Goal: Transaction & Acquisition: Purchase product/service

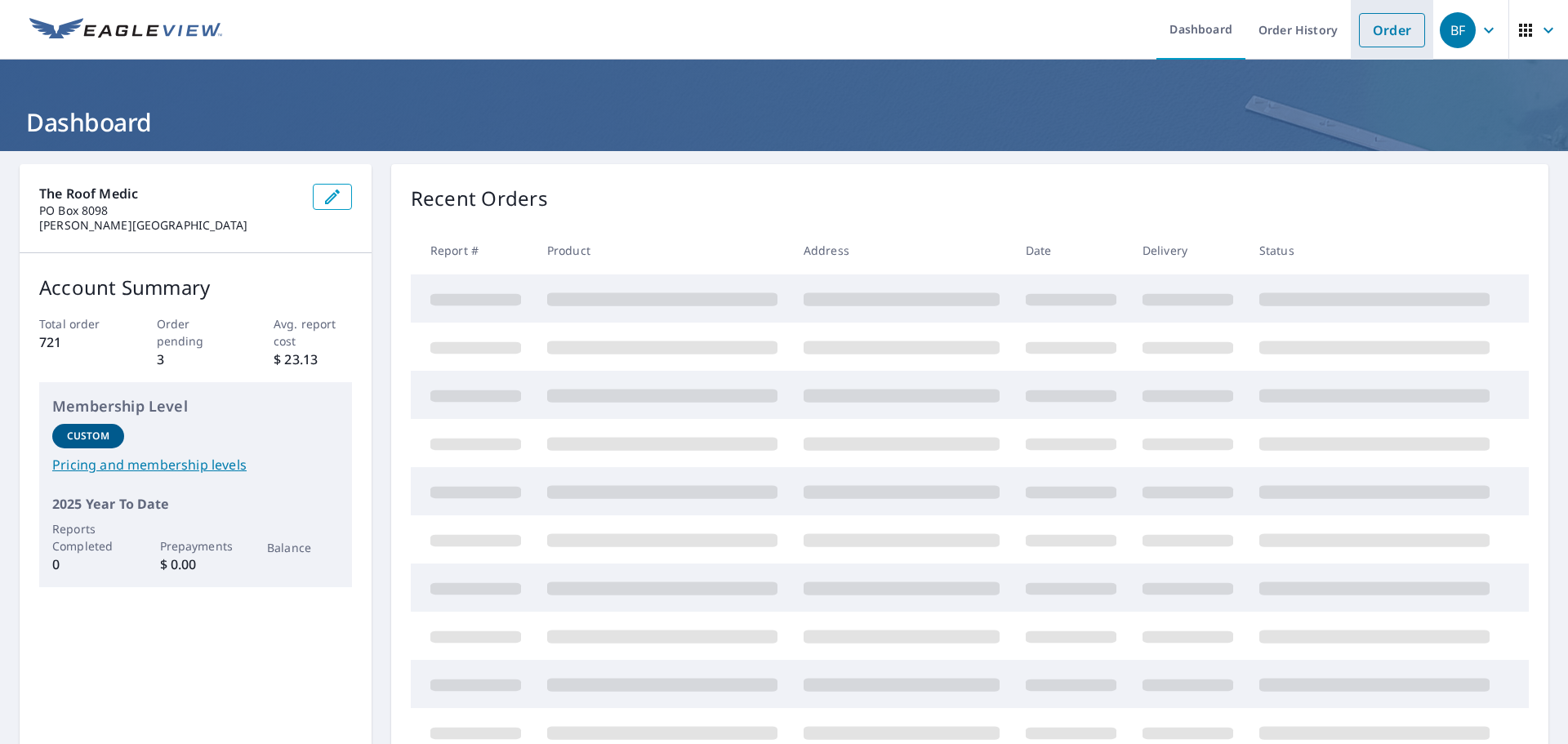
click at [1374, 36] on link "Order" at bounding box center [1392, 30] width 66 height 34
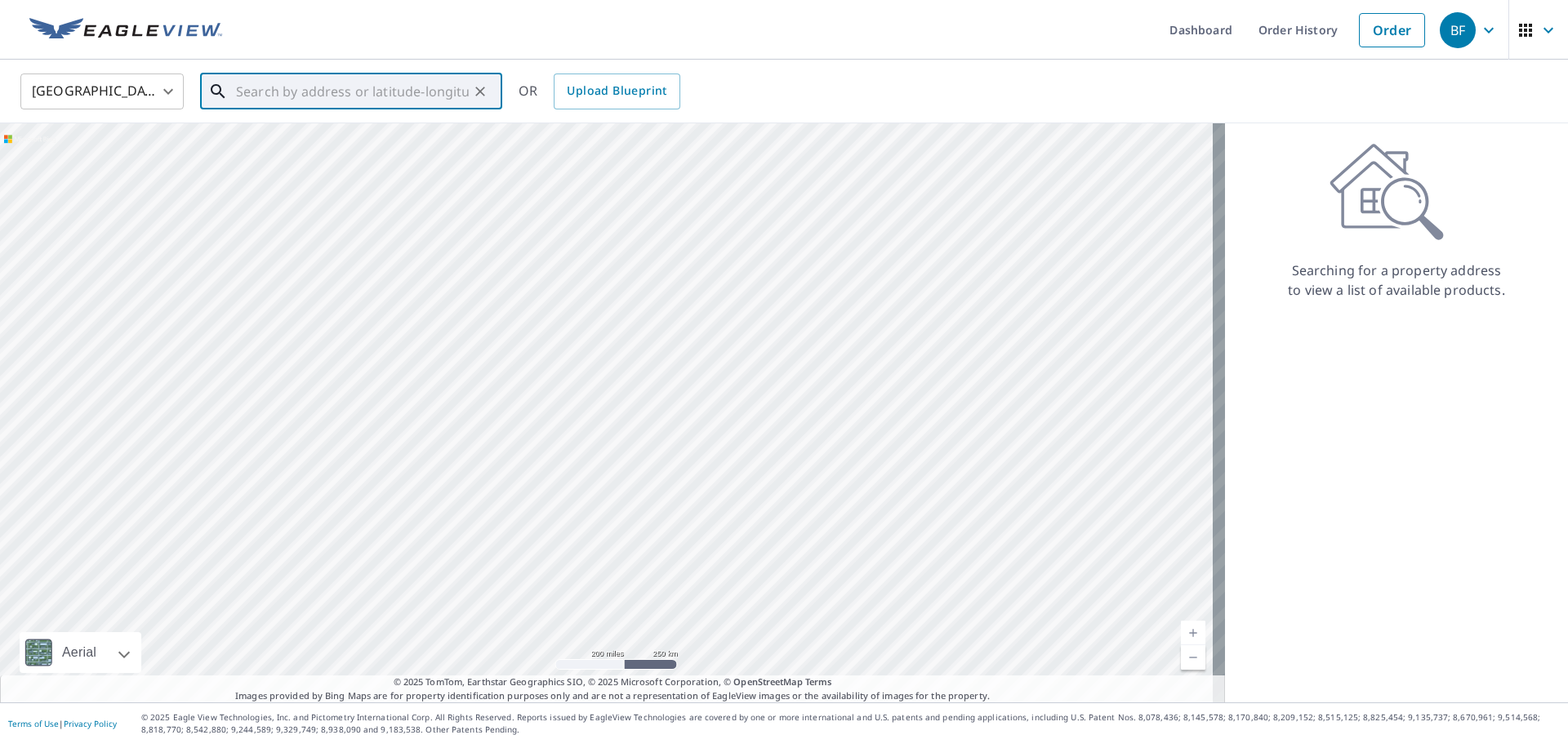
paste input "[STREET_ADDRESS][PERSON_NAME]"
click at [339, 150] on p "[PERSON_NAME][GEOGRAPHIC_DATA]" at bounding box center [361, 157] width 256 height 16
type input "[STREET_ADDRESS][PERSON_NAME]"
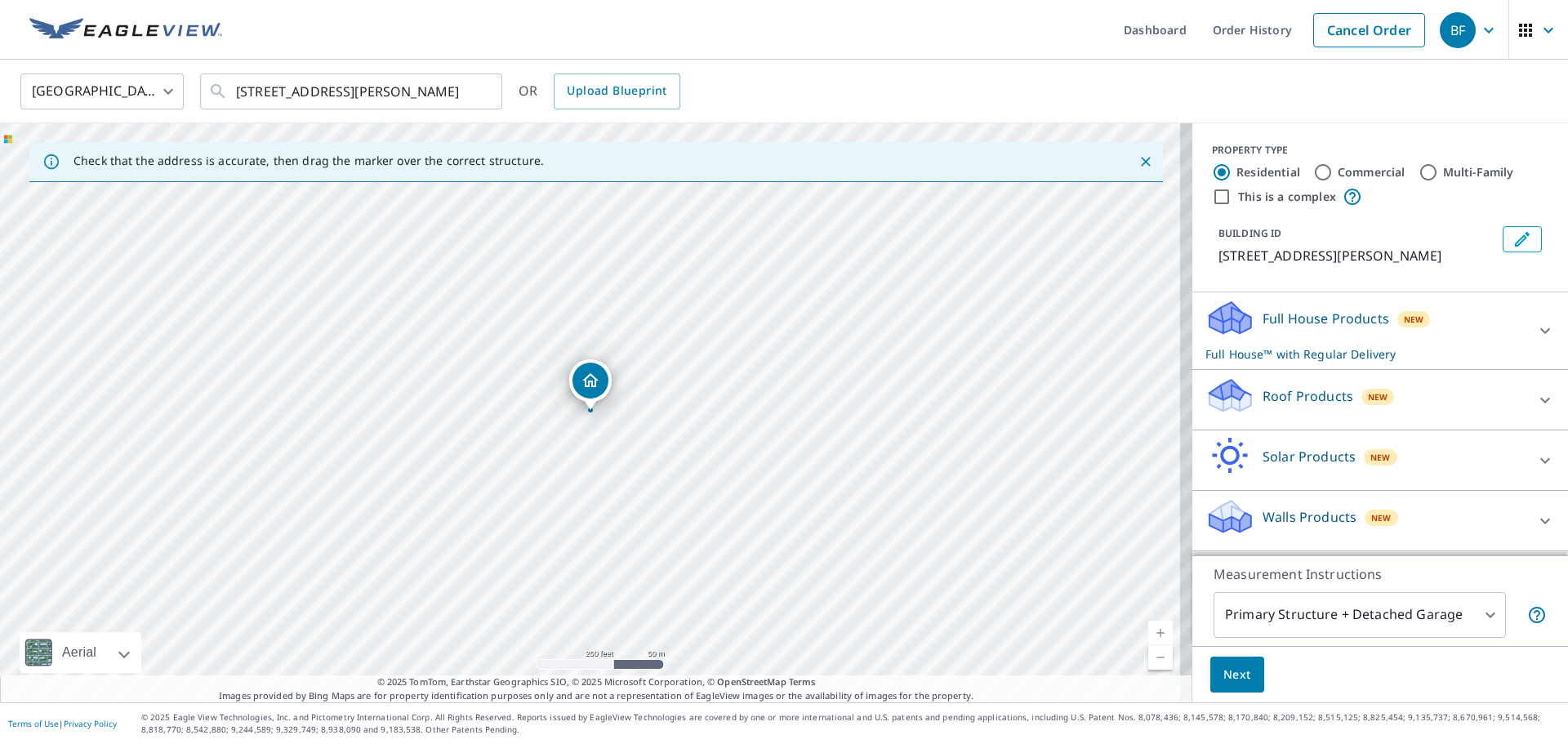
click at [1276, 405] on div "Roof Products New" at bounding box center [1366, 400] width 320 height 47
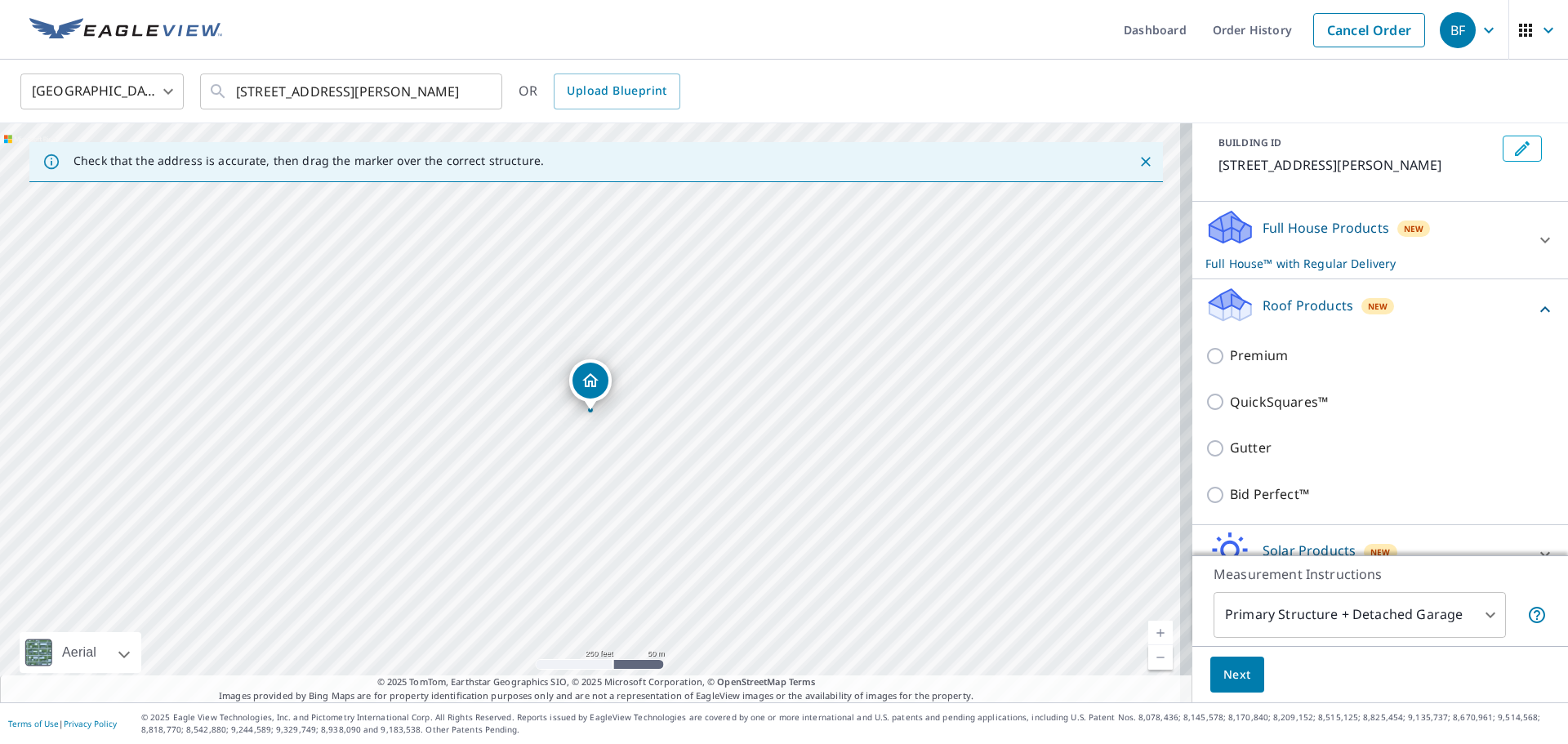
scroll to position [201, 0]
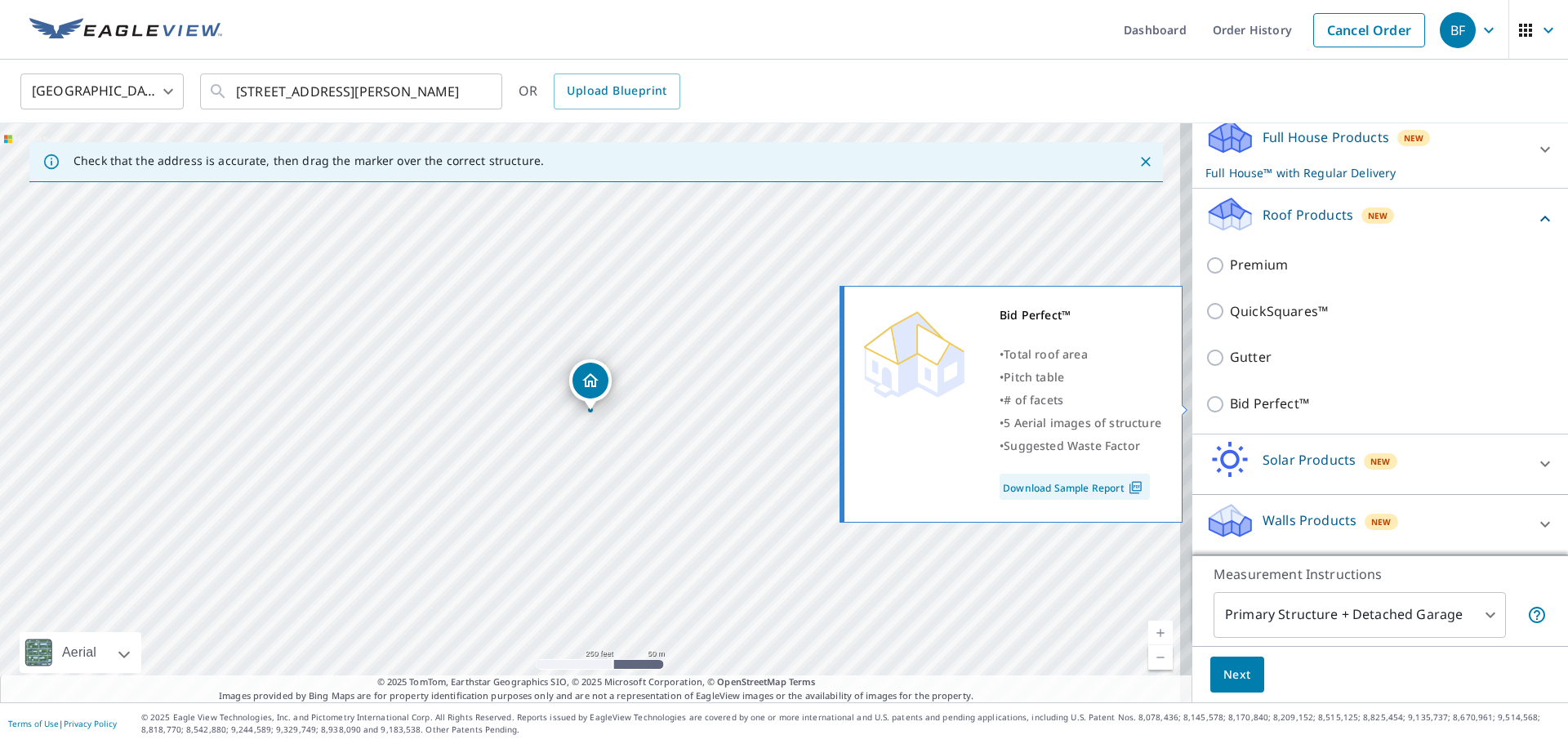
click at [1207, 406] on input "Bid Perfect™" at bounding box center [1217, 405] width 24 height 20
checkbox input "true"
checkbox input "false"
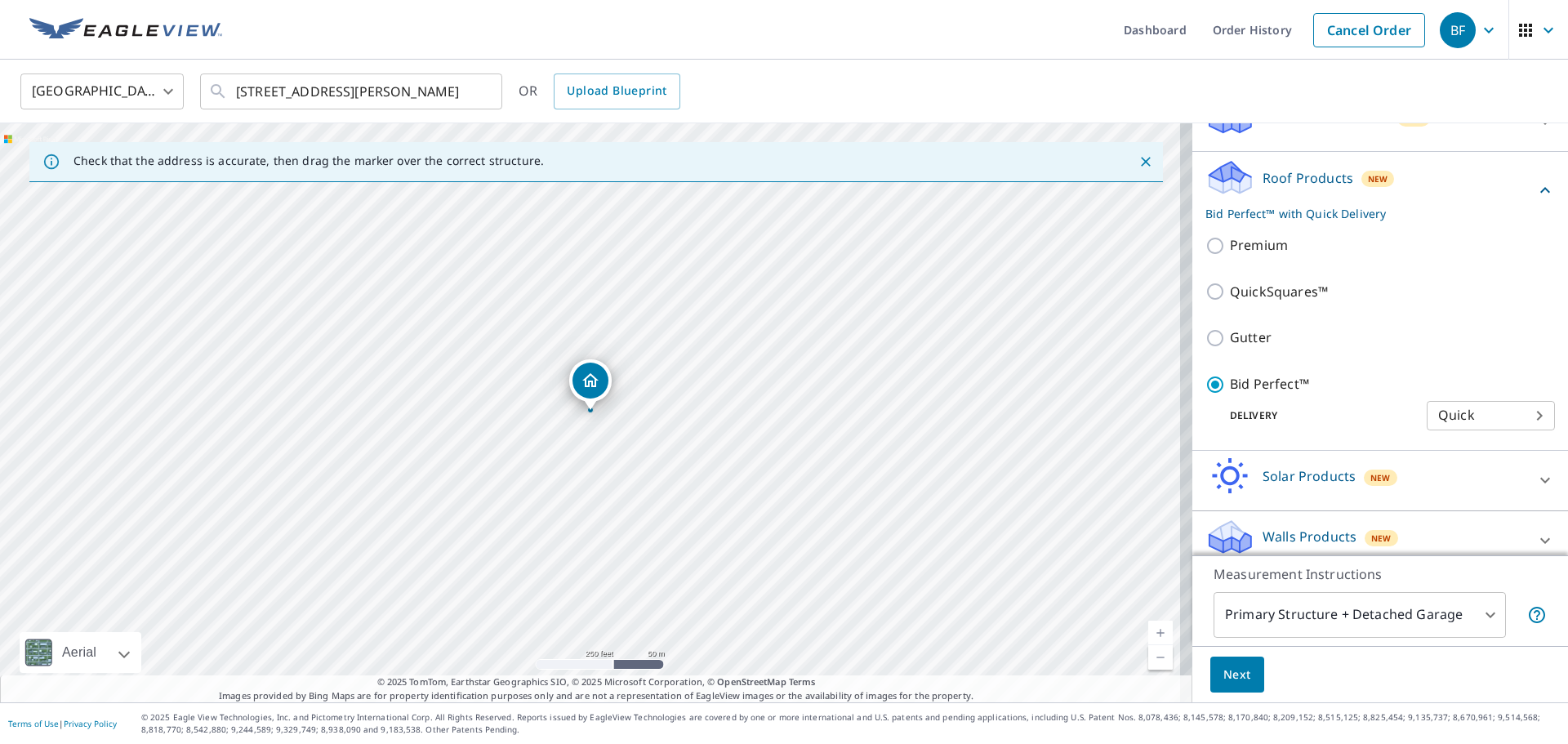
scroll to position [237, 0]
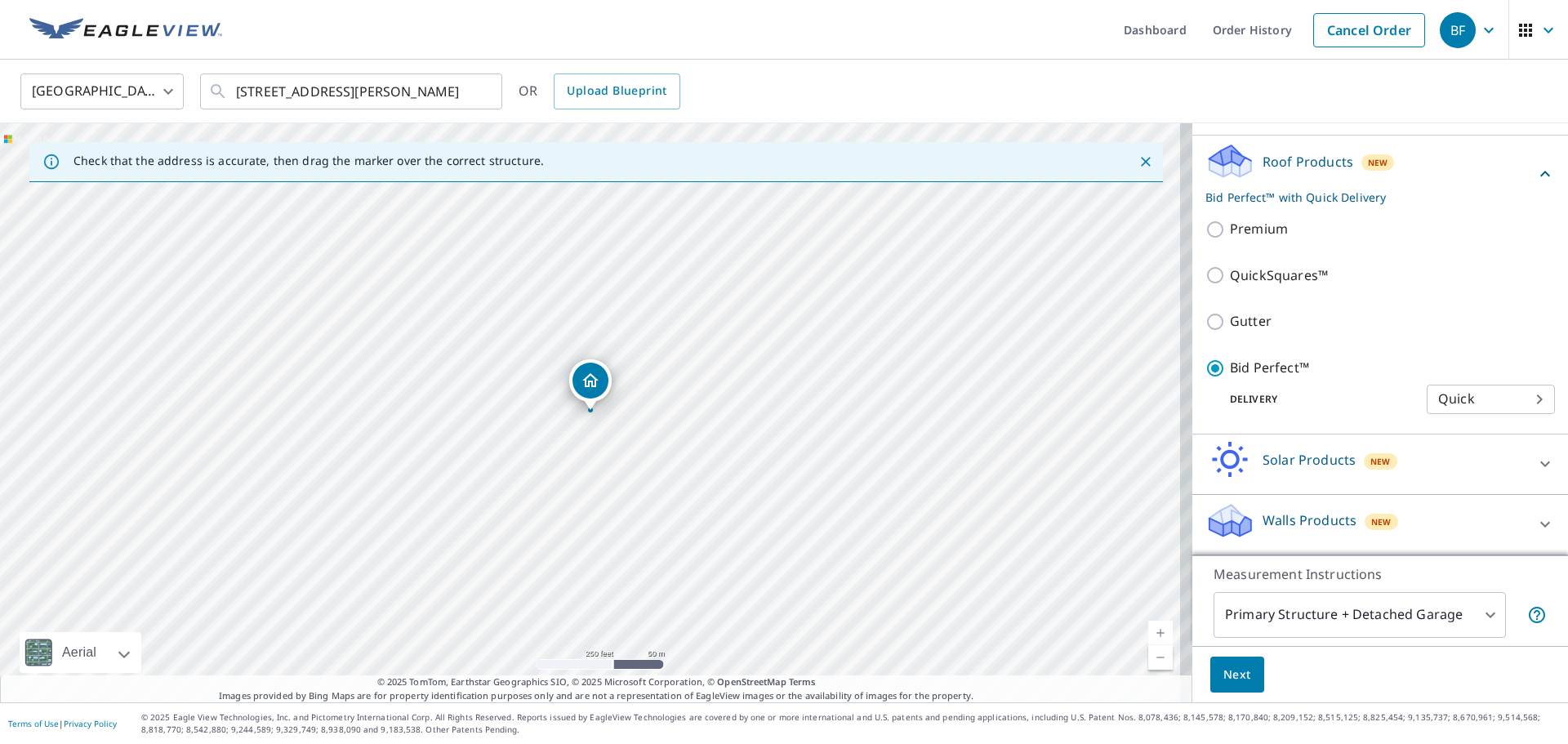
click at [1226, 676] on span "Next" at bounding box center [1237, 675] width 28 height 21
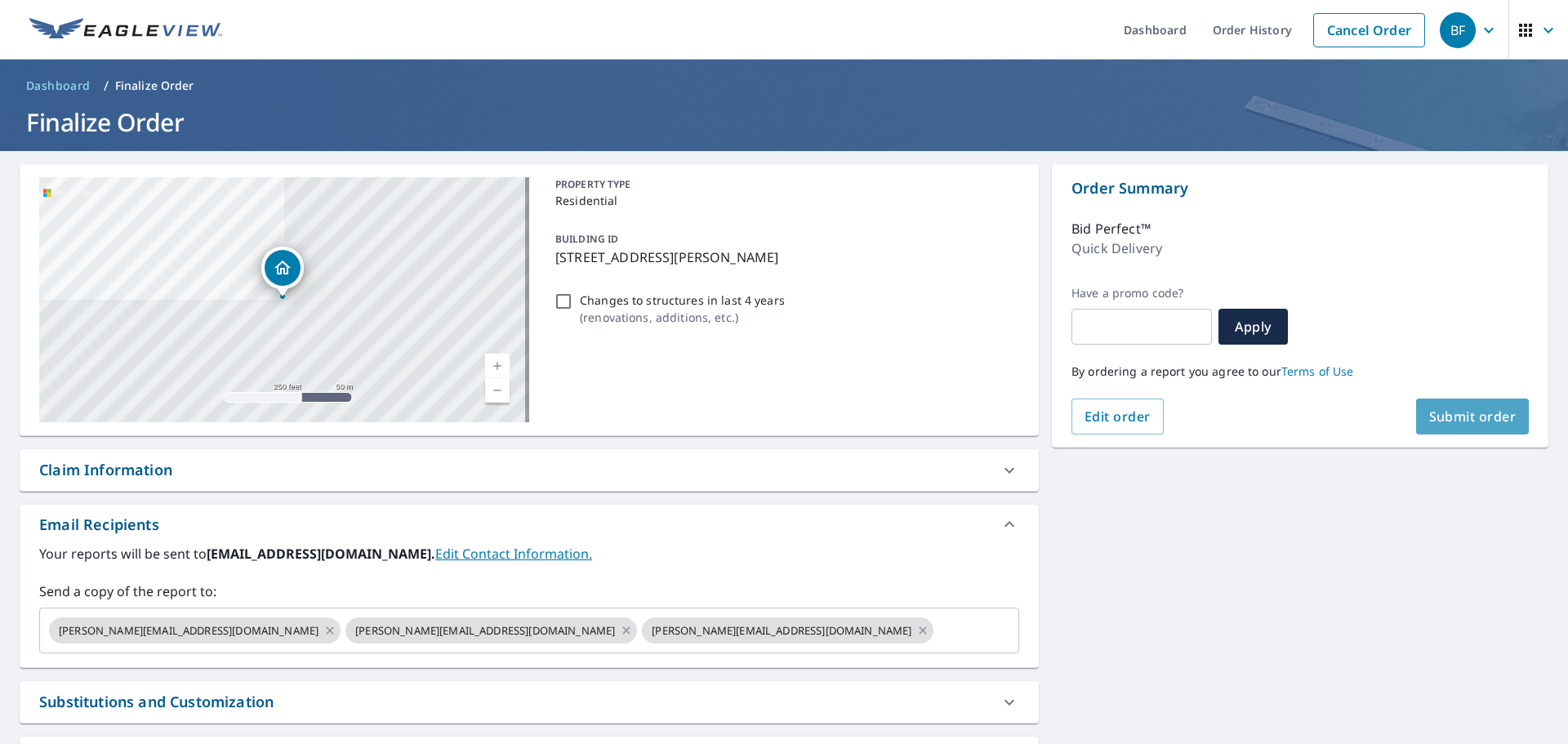
click at [1459, 406] on button "Submit order" at bounding box center [1472, 416] width 114 height 36
checkbox input "true"
